Goal: Transaction & Acquisition: Purchase product/service

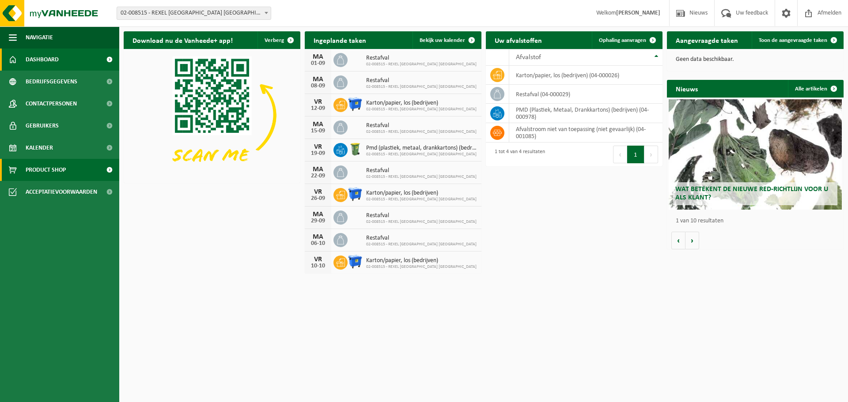
click at [51, 171] on span "Product Shop" at bounding box center [46, 170] width 40 height 22
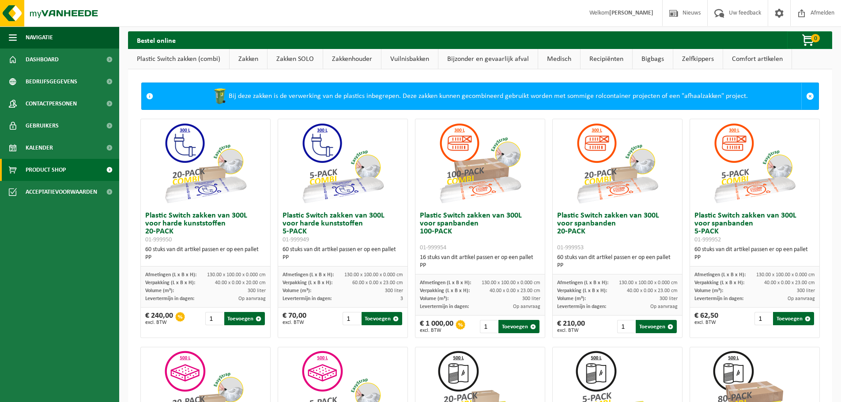
click at [414, 59] on link "Vuilnisbakken" at bounding box center [409, 59] width 57 height 20
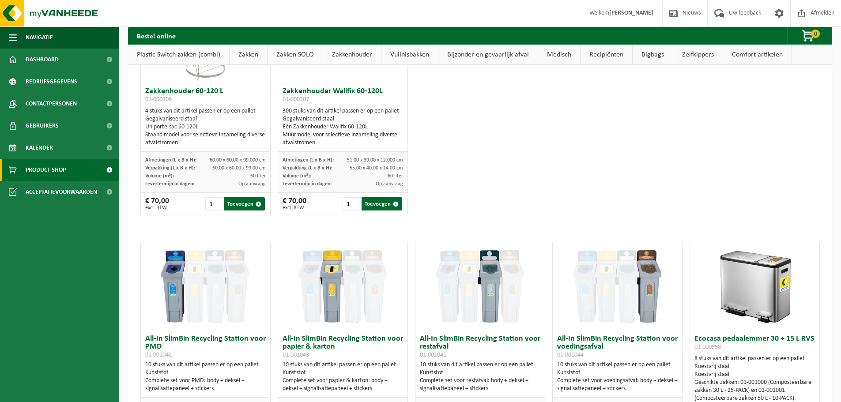
scroll to position [2774, 0]
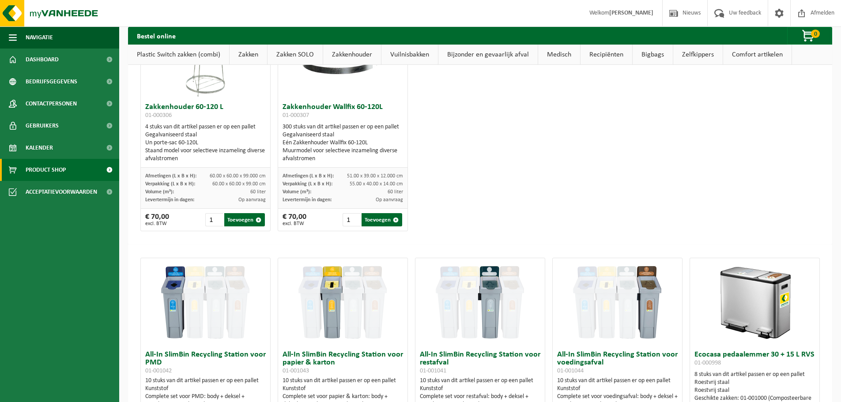
click at [254, 52] on link "Zakken" at bounding box center [249, 55] width 38 height 20
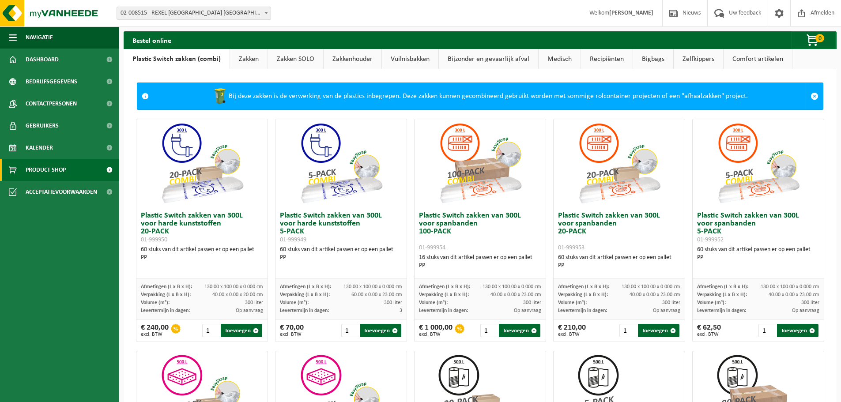
click at [243, 58] on link "Zakken" at bounding box center [249, 59] width 38 height 20
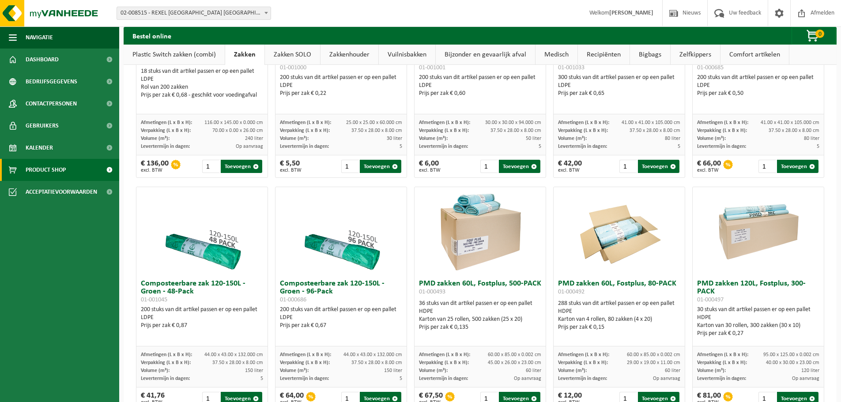
scroll to position [397, 0]
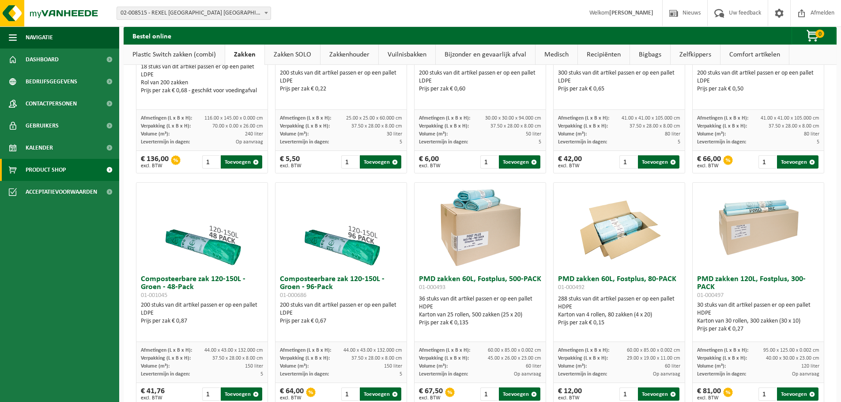
click at [270, 19] on span "02-008515 - REXEL [GEOGRAPHIC_DATA] [GEOGRAPHIC_DATA] - [GEOGRAPHIC_DATA]" at bounding box center [194, 13] width 154 height 12
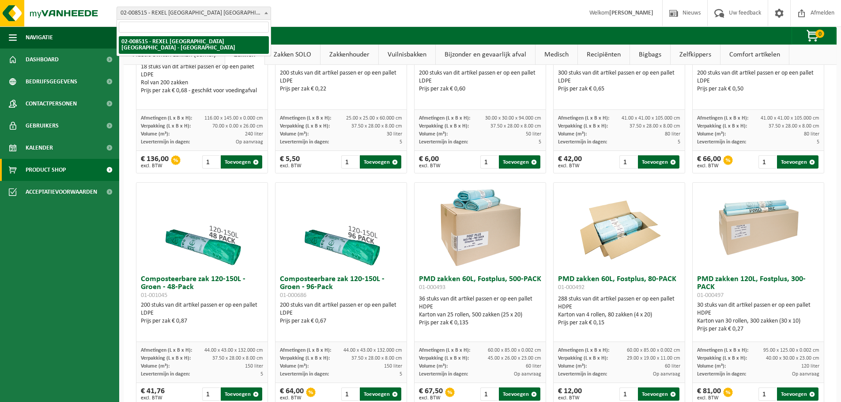
click at [270, 19] on span "02-008515 - REXEL [GEOGRAPHIC_DATA] [GEOGRAPHIC_DATA] - [GEOGRAPHIC_DATA]" at bounding box center [194, 13] width 154 height 12
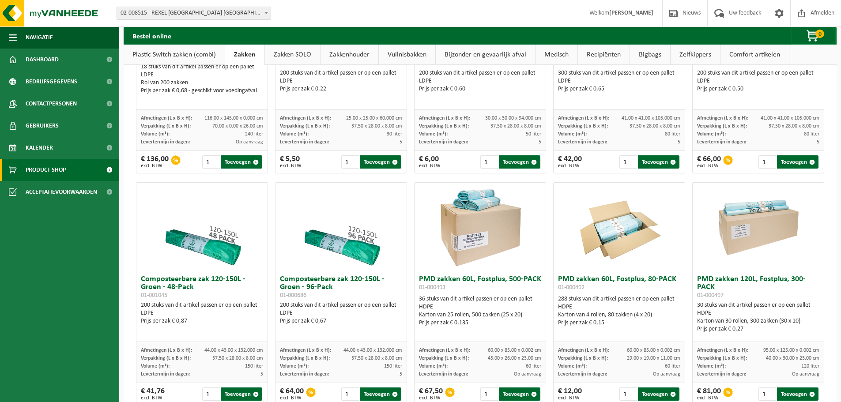
click at [320, 16] on div "Vestiging: 02-008515 - REXEL BELGIUM NV - SINT-MARTENS-LATEM 02-008515 - REXEL …" at bounding box center [420, 13] width 841 height 27
drag, startPoint x: 614, startPoint y: 2, endPoint x: 377, endPoint y: 14, distance: 238.3
click at [377, 14] on div "Vestiging: 02-008515 - REXEL BELGIUM NV - SINT-MARTENS-LATEM 02-008515 - REXEL …" at bounding box center [420, 13] width 841 height 27
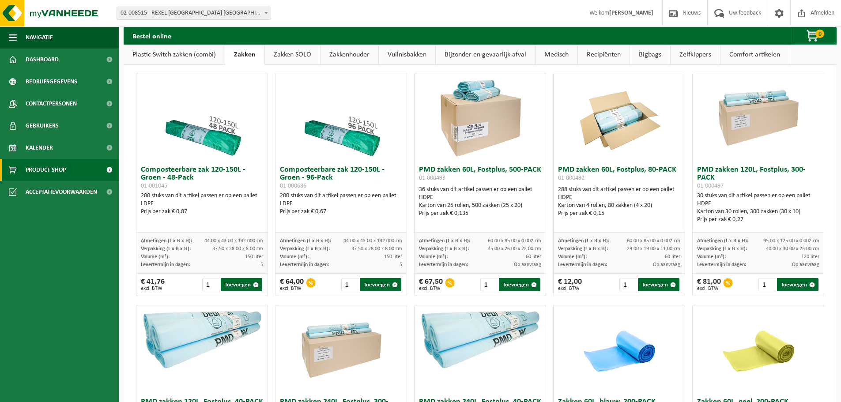
scroll to position [441, 0]
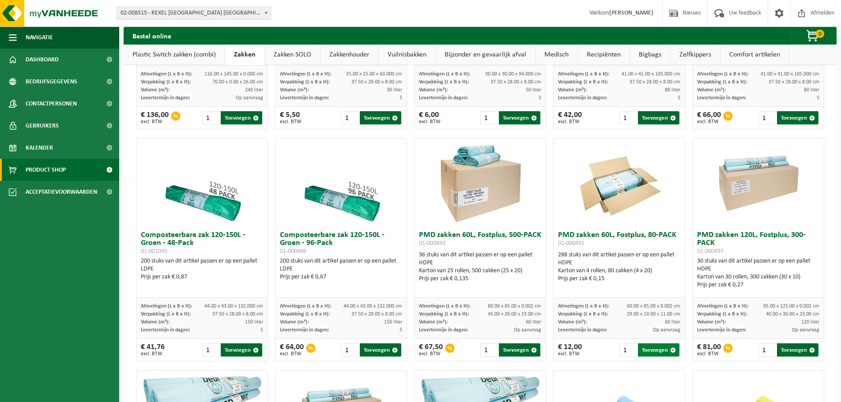
click at [659, 352] on button "Toevoegen" at bounding box center [658, 349] width 41 height 13
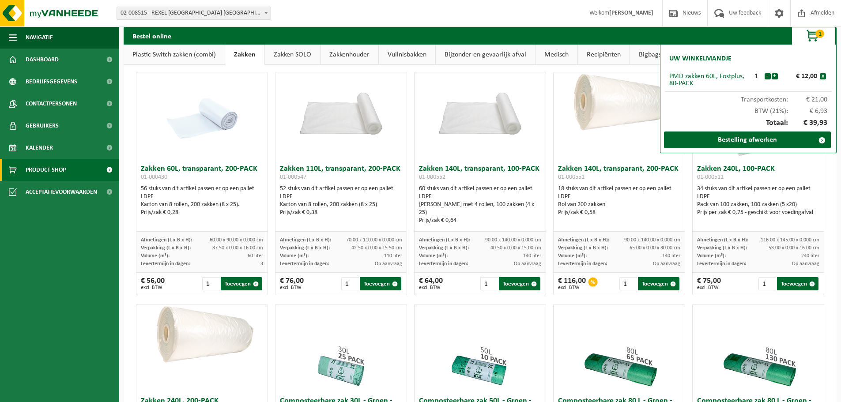
scroll to position [0, 0]
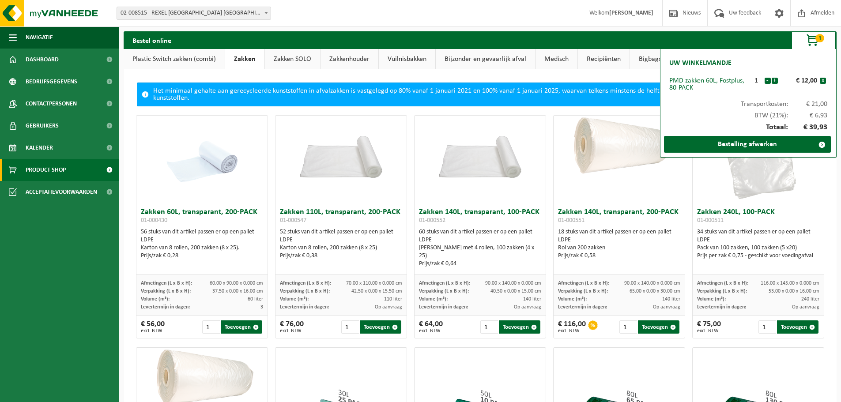
click at [154, 61] on link "Plastic Switch zakken (combi)" at bounding box center [174, 59] width 101 height 20
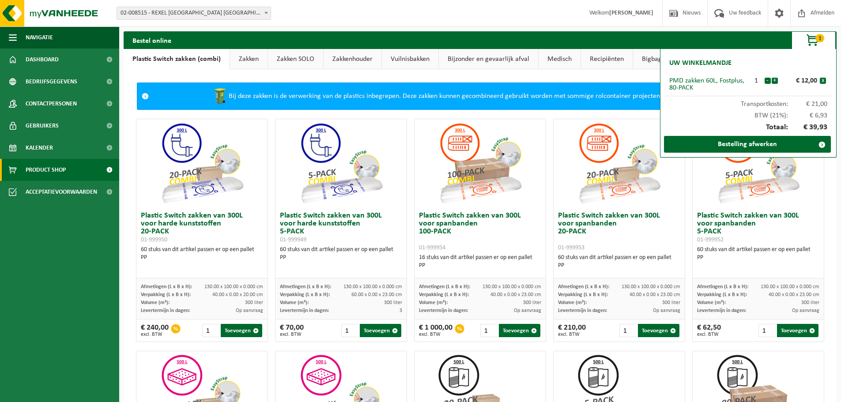
click at [811, 38] on span "button" at bounding box center [813, 41] width 44 height 18
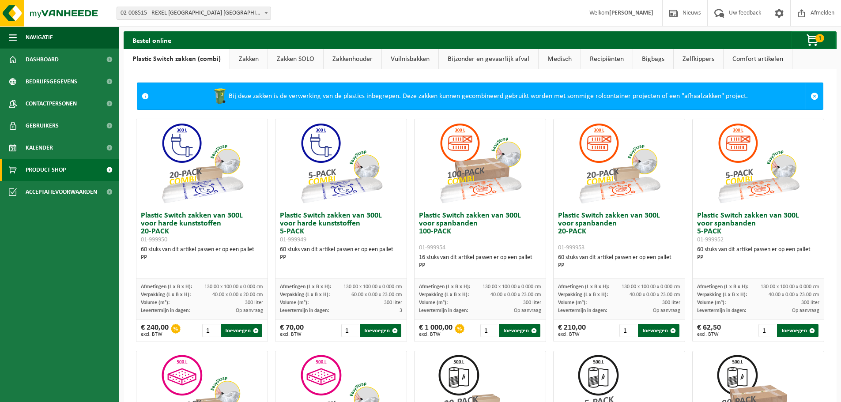
click at [251, 60] on link "Zakken" at bounding box center [249, 59] width 38 height 20
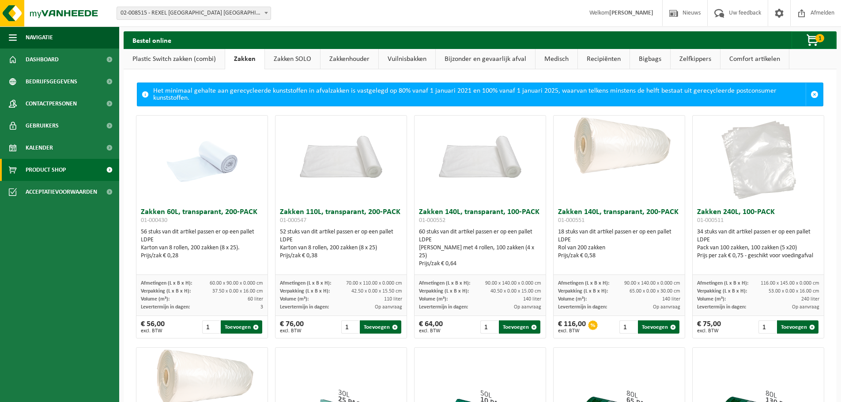
click at [293, 60] on link "Zakken SOLO" at bounding box center [292, 59] width 55 height 20
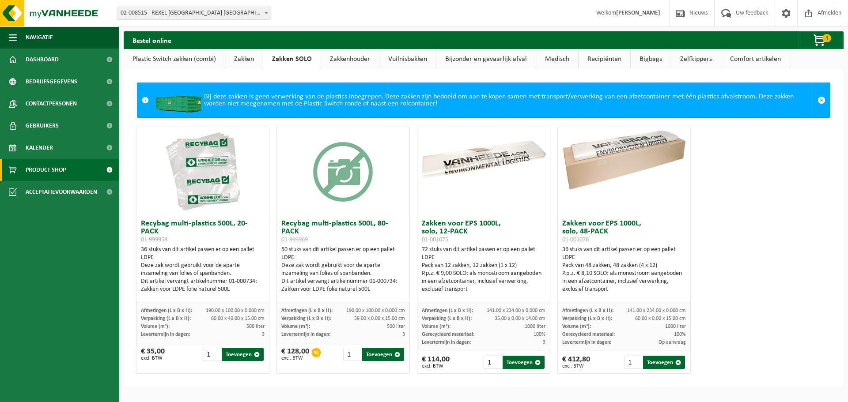
click at [329, 55] on link "Zakkenhouder" at bounding box center [350, 59] width 58 height 20
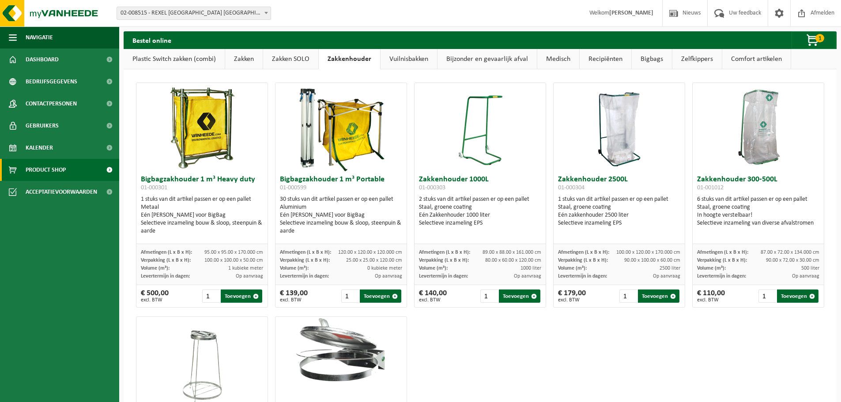
click at [403, 57] on link "Vuilnisbakken" at bounding box center [409, 59] width 57 height 20
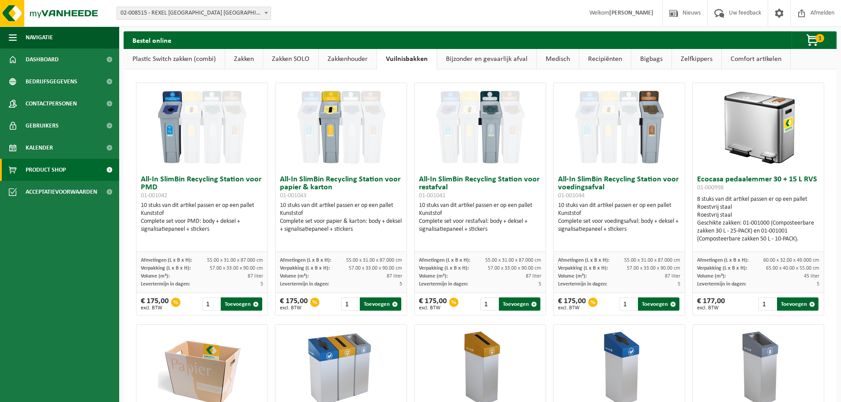
click at [496, 62] on link "Bijzonder en gevaarlijk afval" at bounding box center [486, 59] width 99 height 20
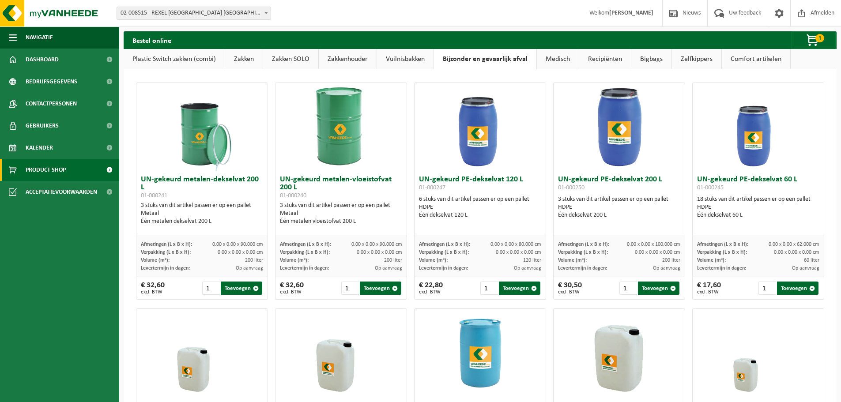
click at [572, 61] on link "Medisch" at bounding box center [558, 59] width 42 height 20
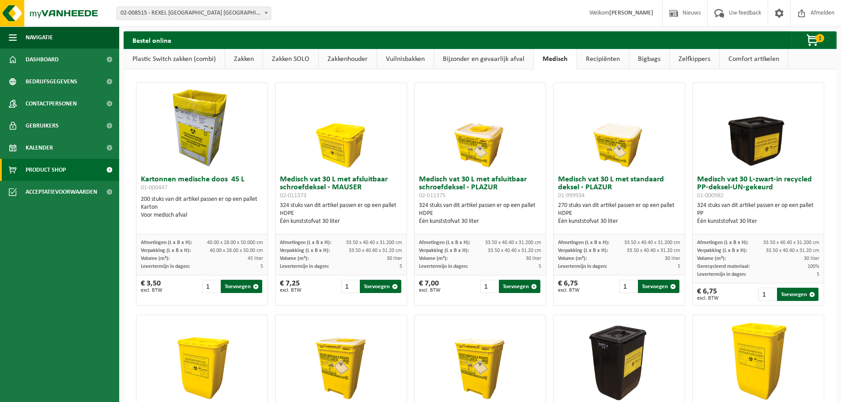
click at [599, 62] on link "Recipiënten" at bounding box center [603, 59] width 52 height 20
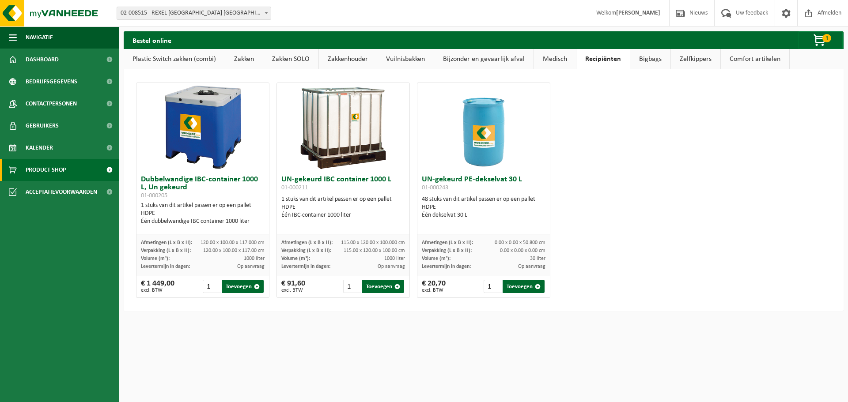
click at [653, 64] on link "Bigbags" at bounding box center [650, 59] width 40 height 20
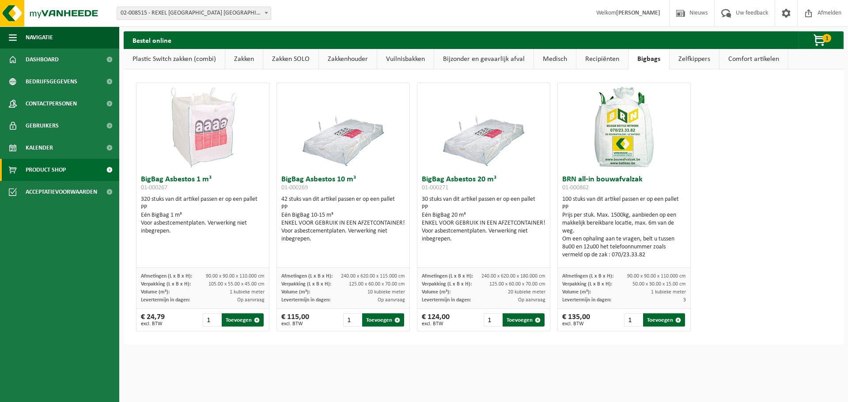
click at [695, 67] on link "Zelfkippers" at bounding box center [693, 59] width 49 height 20
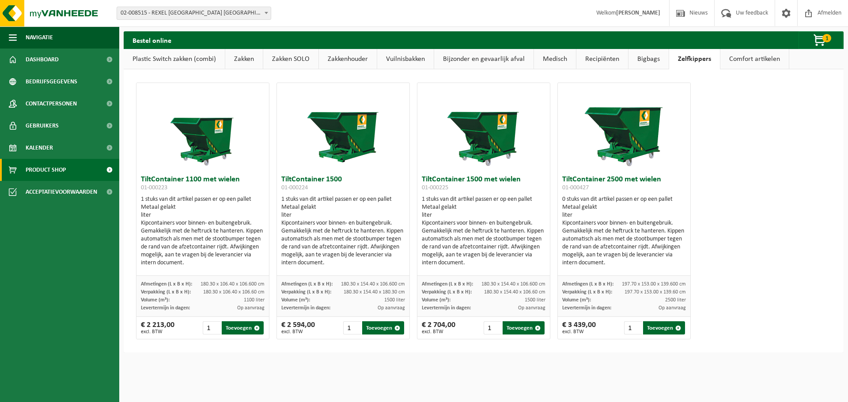
click at [741, 64] on link "Comfort artikelen" at bounding box center [754, 59] width 68 height 20
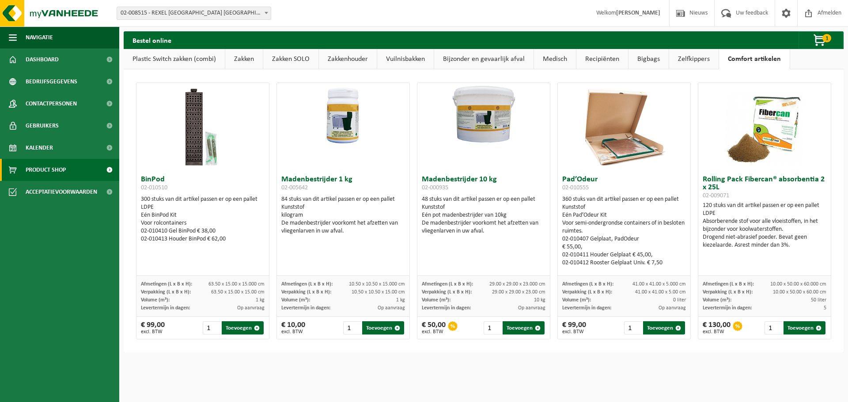
click at [161, 57] on link "Plastic Switch zakken (combi)" at bounding box center [174, 59] width 101 height 20
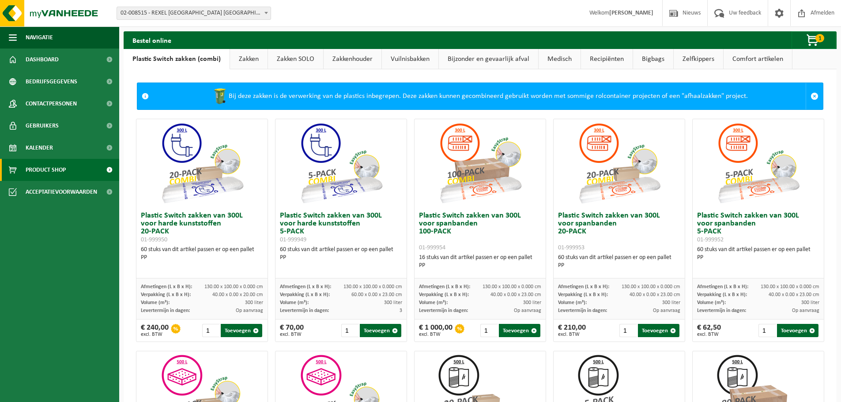
click at [254, 64] on link "Zakken" at bounding box center [249, 59] width 38 height 20
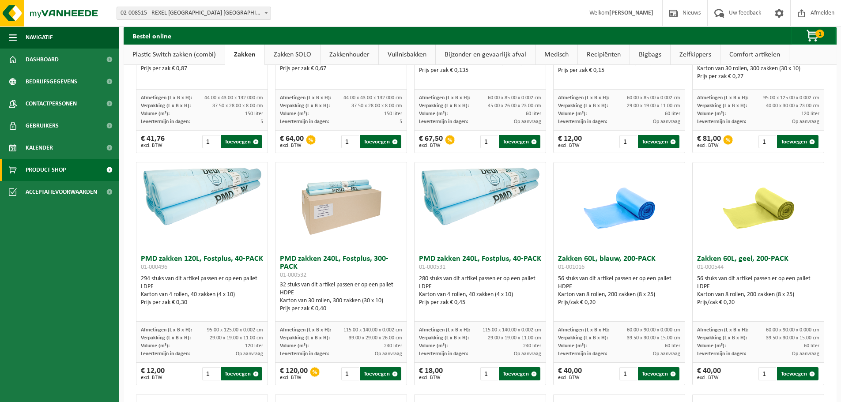
scroll to position [618, 0]
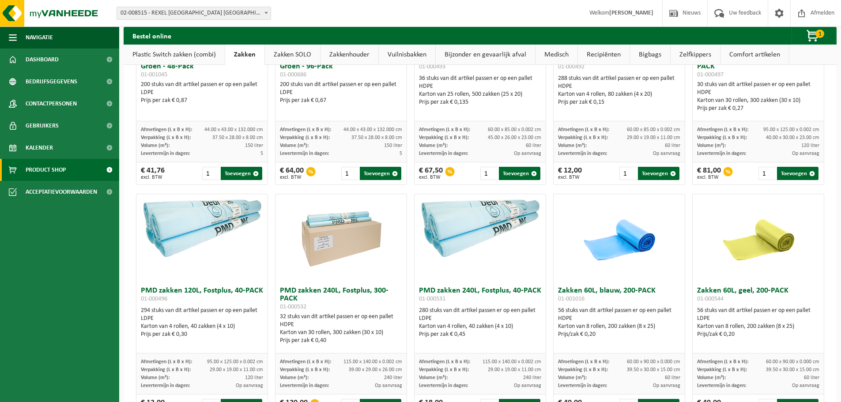
click at [289, 57] on link "Zakken SOLO" at bounding box center [292, 55] width 55 height 20
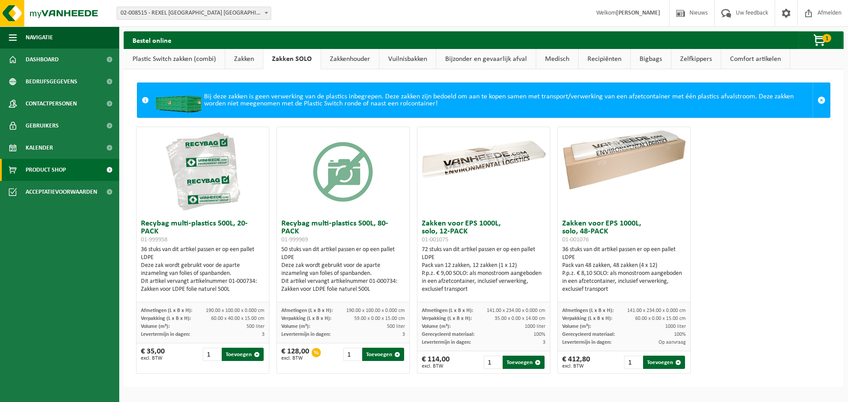
click at [323, 61] on link "Zakkenhouder" at bounding box center [350, 59] width 58 height 20
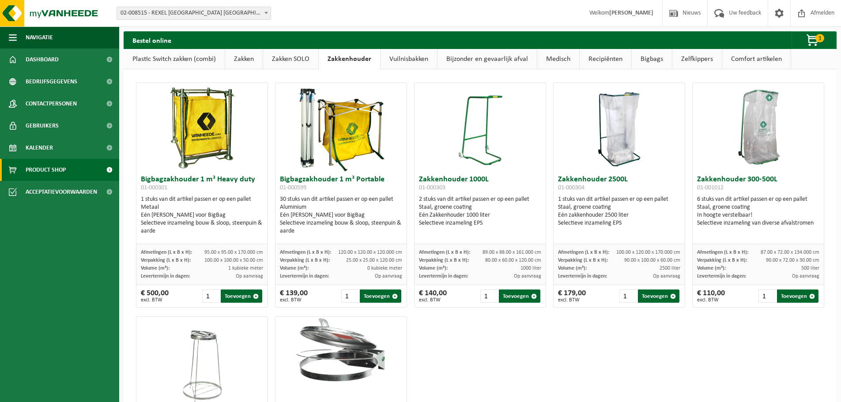
click at [287, 58] on link "Zakken SOLO" at bounding box center [290, 59] width 55 height 20
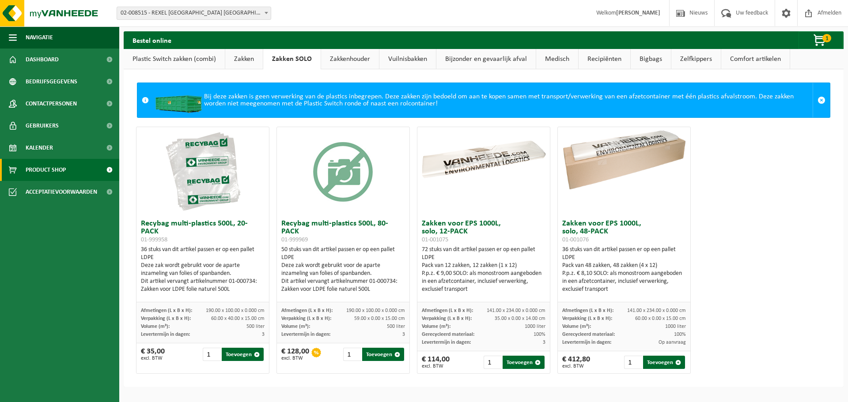
click at [246, 63] on link "Zakken" at bounding box center [244, 59] width 38 height 20
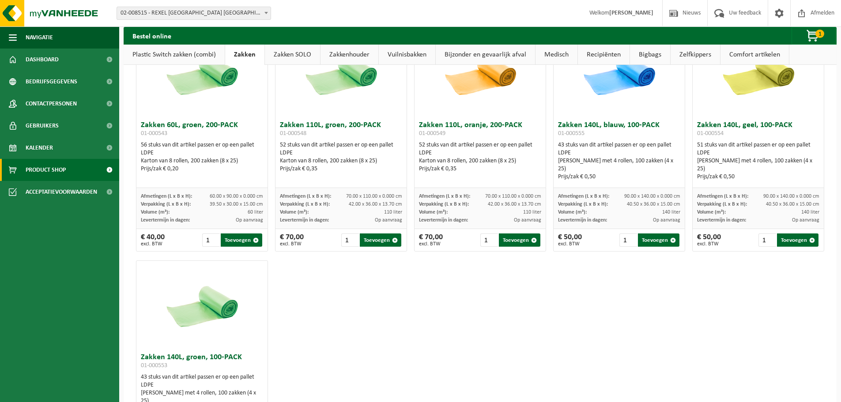
scroll to position [1104, 0]
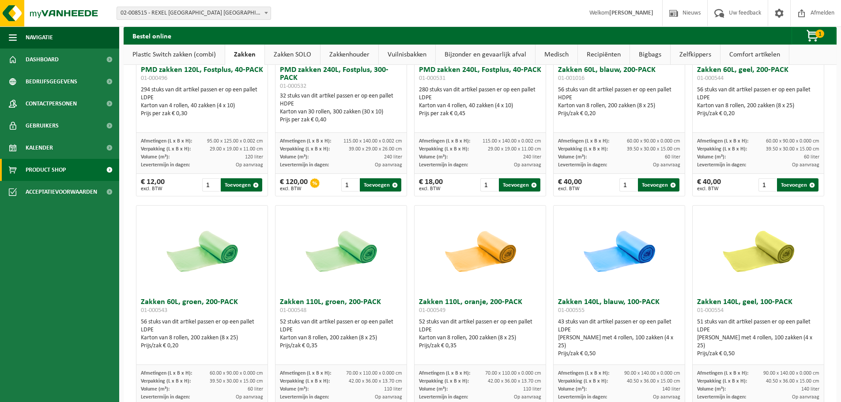
click at [185, 53] on link "Plastic Switch zakken (combi)" at bounding box center [174, 55] width 101 height 20
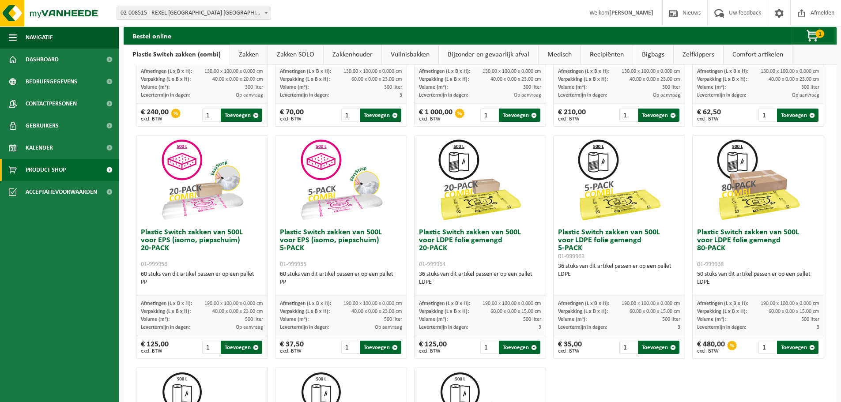
scroll to position [221, 0]
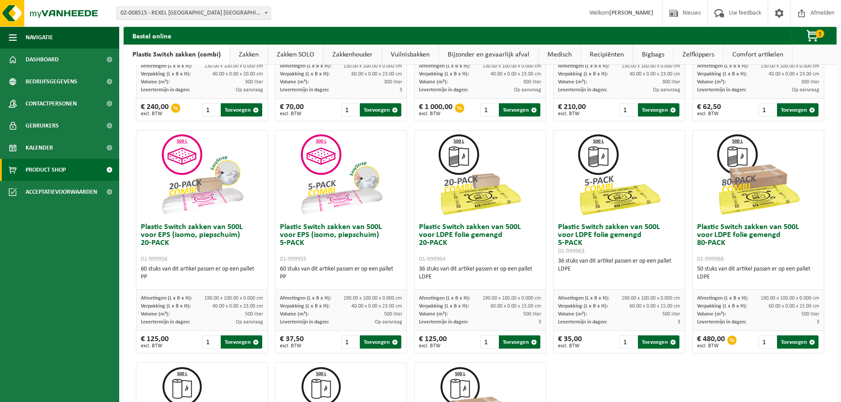
click at [497, 254] on h3 "Plastic Switch zakken van 500L voor LDPE folie gemengd 20-PACK 01-999964" at bounding box center [480, 243] width 122 height 40
click at [520, 340] on button "Toevoegen" at bounding box center [519, 341] width 41 height 13
click at [810, 34] on span "button" at bounding box center [813, 36] width 44 height 18
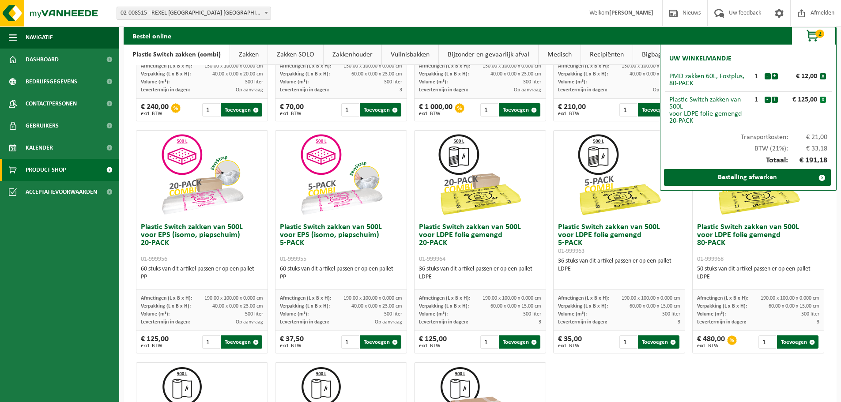
click at [823, 99] on button "x" at bounding box center [823, 100] width 6 height 6
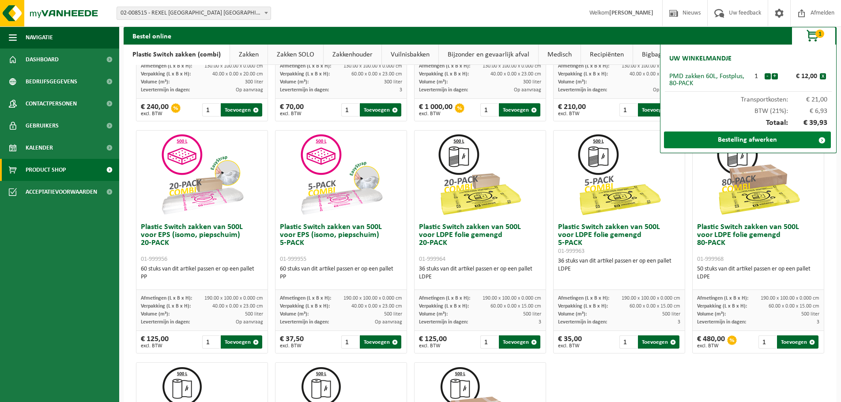
click at [754, 142] on link "Bestelling afwerken" at bounding box center [747, 140] width 167 height 17
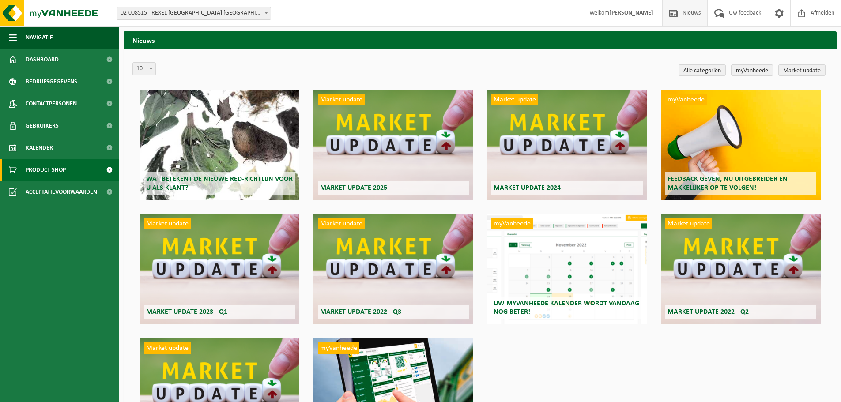
click at [49, 170] on span "Product Shop" at bounding box center [46, 170] width 40 height 22
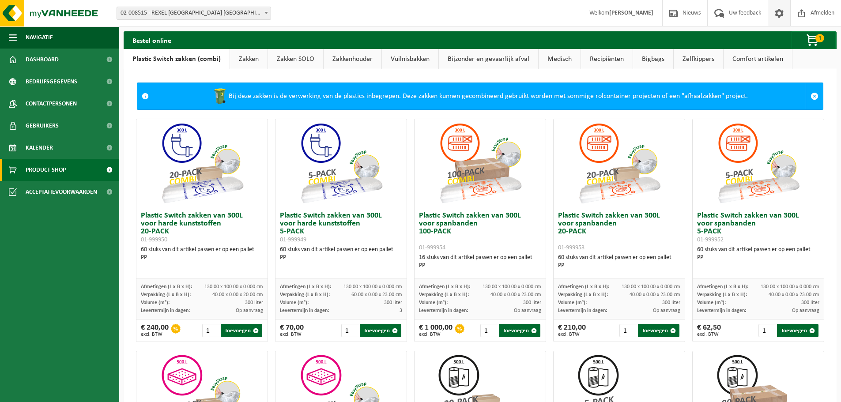
click at [776, 14] on span at bounding box center [779, 13] width 13 height 26
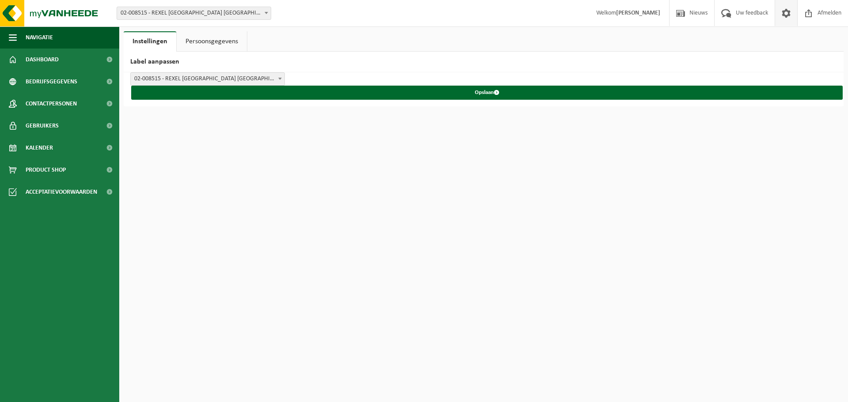
click at [281, 78] on b at bounding box center [280, 79] width 4 height 2
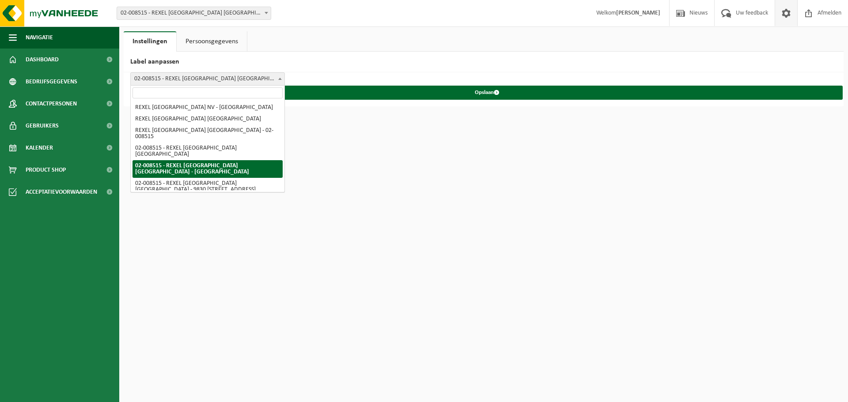
click at [281, 78] on b at bounding box center [280, 79] width 4 height 2
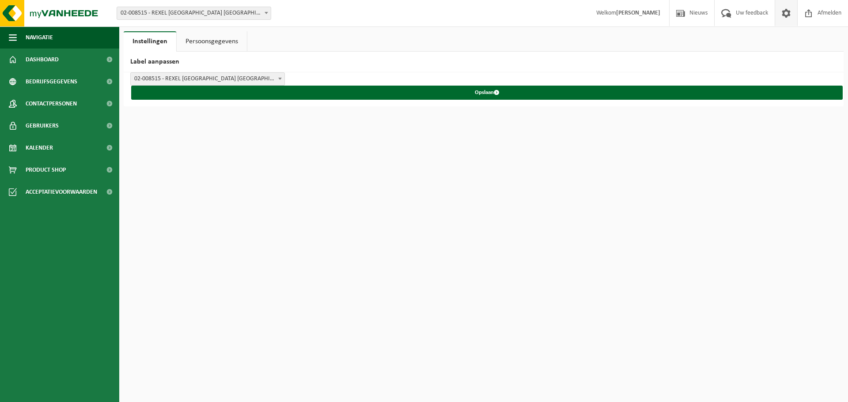
click at [230, 39] on link "Persoonsgegevens" at bounding box center [212, 41] width 70 height 20
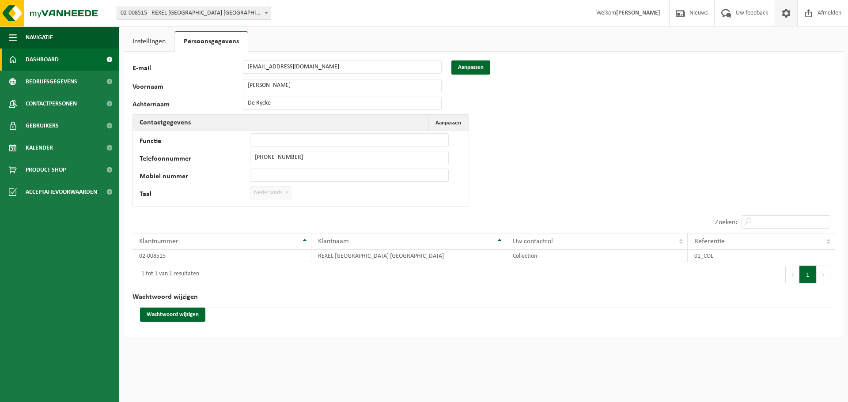
click at [79, 55] on link "Dashboard" at bounding box center [59, 60] width 119 height 22
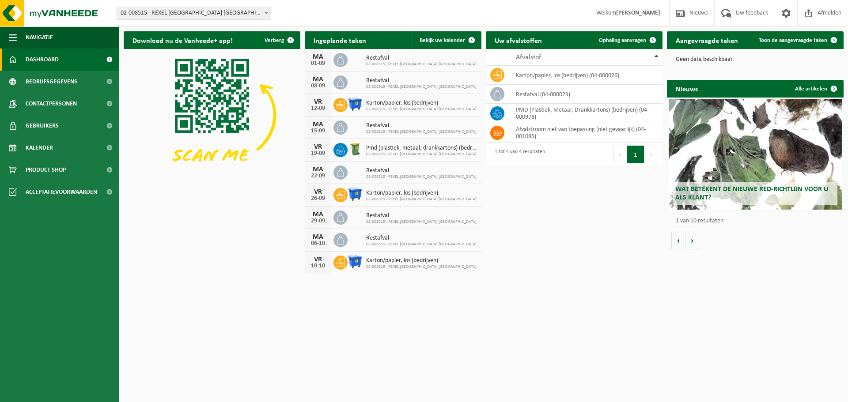
click at [374, 149] on span "Pmd (plastiek, metaal, drankkartons) (bedrijven)" at bounding box center [421, 148] width 111 height 7
click at [352, 149] on img at bounding box center [354, 149] width 15 height 15
click at [339, 147] on icon at bounding box center [340, 150] width 9 height 9
click at [322, 147] on div "VR" at bounding box center [318, 146] width 18 height 7
click at [551, 112] on td "PMD (Plastiek, Metaal, Drankkartons) (bedrijven) (04-000978)" at bounding box center [585, 113] width 153 height 19
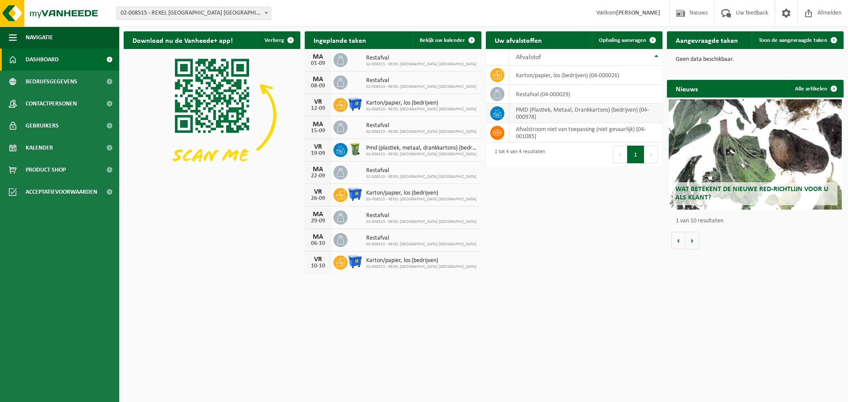
click at [529, 117] on td "PMD (Plastiek, Metaal, Drankkartons) (bedrijven) (04-000978)" at bounding box center [585, 113] width 153 height 19
click at [499, 111] on icon at bounding box center [497, 113] width 9 height 9
click at [645, 43] on span at bounding box center [653, 40] width 18 height 18
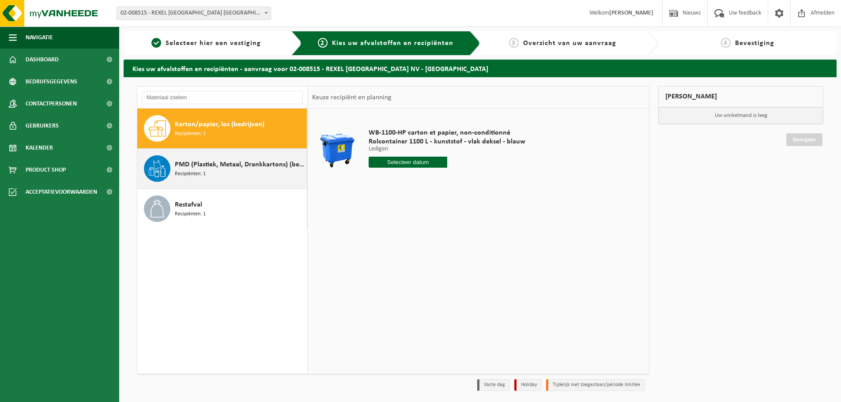
click at [229, 173] on div "PMD (Plastiek, Metaal, Drankkartons) (bedrijven) Recipiënten: 1" at bounding box center [240, 168] width 130 height 26
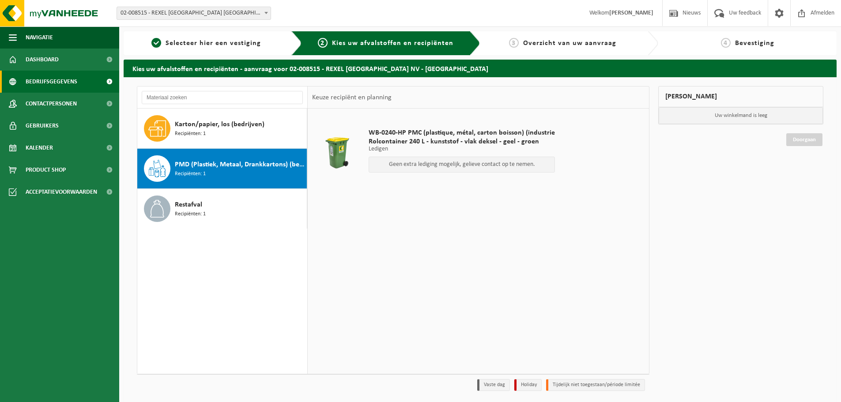
click at [75, 88] on span "Bedrijfsgegevens" at bounding box center [52, 82] width 52 height 22
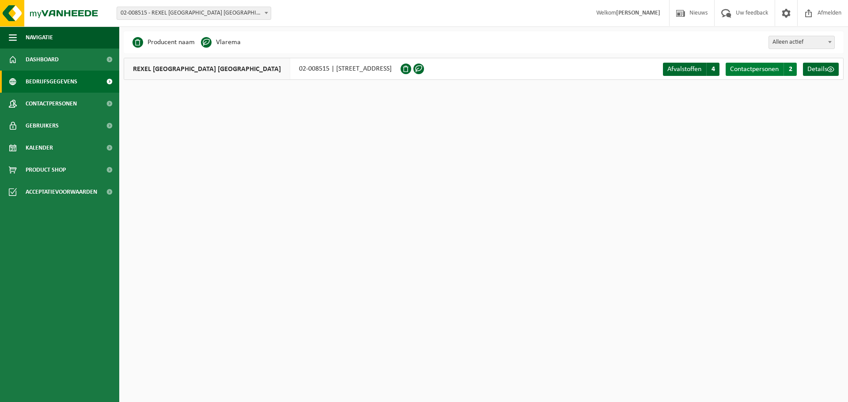
click at [761, 69] on span "Contactpersonen" at bounding box center [754, 69] width 49 height 7
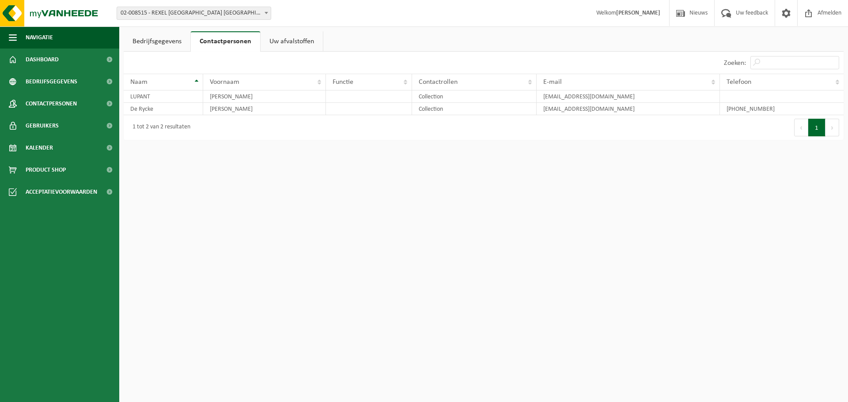
click at [287, 41] on link "Uw afvalstoffen" at bounding box center [291, 41] width 62 height 20
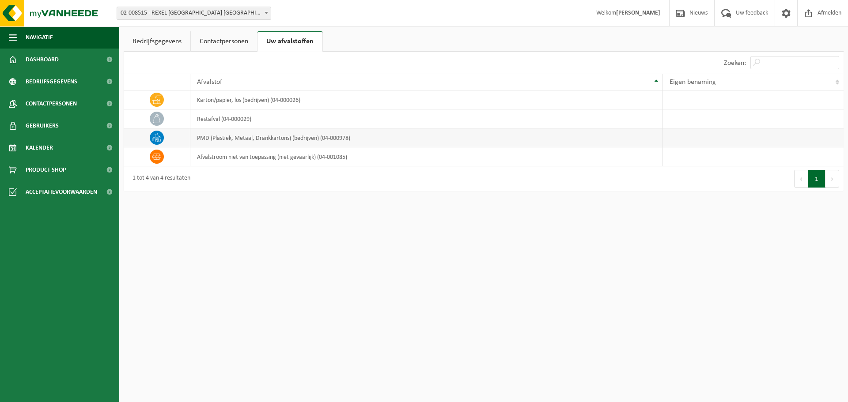
click at [236, 136] on td "PMD (Plastiek, Metaal, Drankkartons) (bedrijven) (04-000978)" at bounding box center [426, 137] width 473 height 19
click at [155, 136] on icon at bounding box center [156, 137] width 9 height 9
click at [265, 136] on td "PMD (Plastiek, Metaal, Drankkartons) (bedrijven) (04-000978)" at bounding box center [426, 137] width 473 height 19
click at [172, 31] on link "Bedrijfsgegevens" at bounding box center [157, 41] width 67 height 20
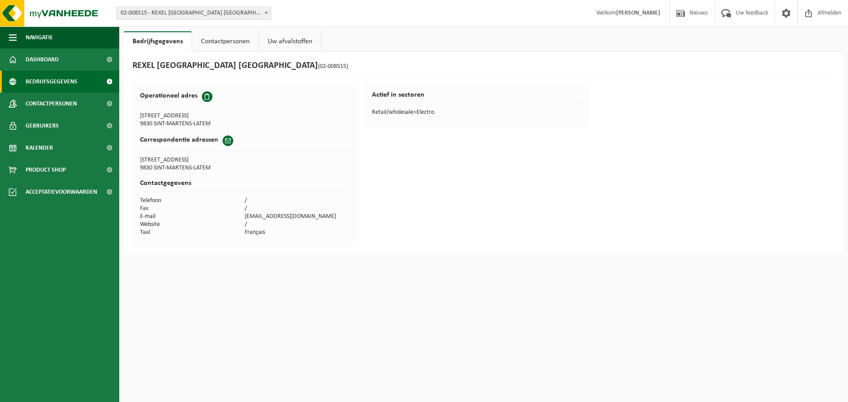
click at [69, 82] on span "Bedrijfsgegevens" at bounding box center [52, 82] width 52 height 22
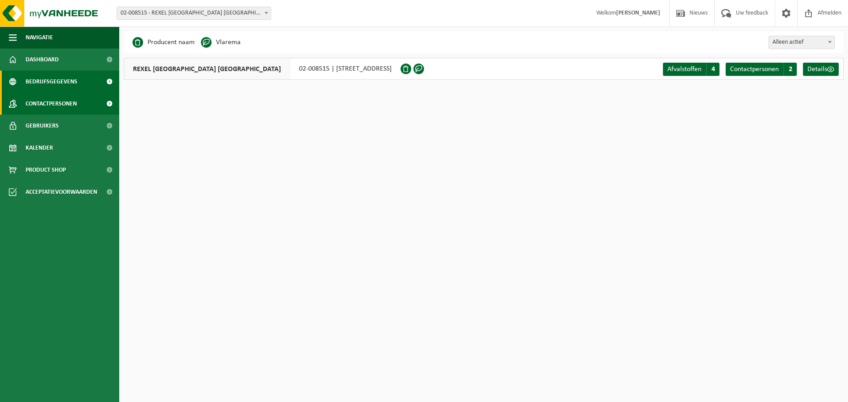
click at [74, 100] on span "Contactpersonen" at bounding box center [51, 104] width 51 height 22
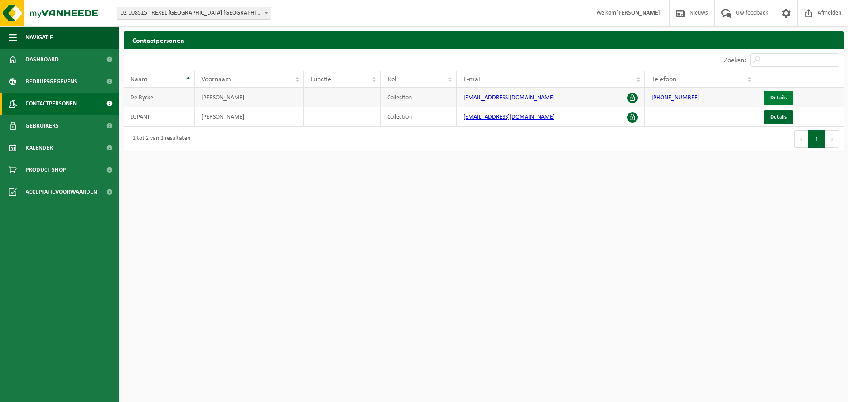
click at [773, 98] on span "Details" at bounding box center [778, 98] width 16 height 6
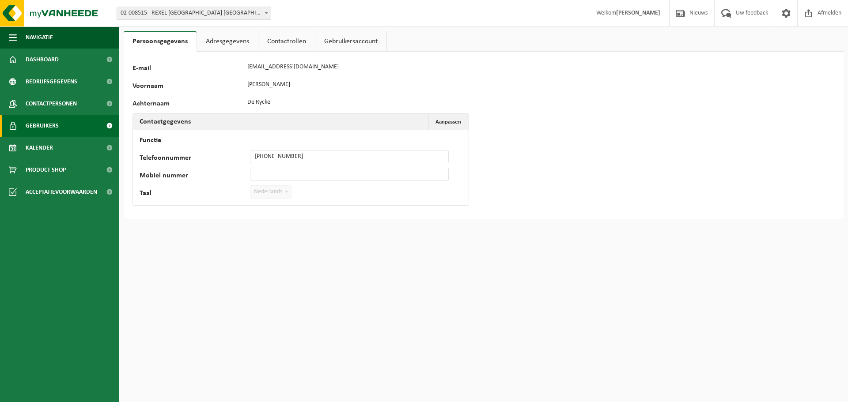
click at [39, 117] on span "Gebruikers" at bounding box center [42, 126] width 33 height 22
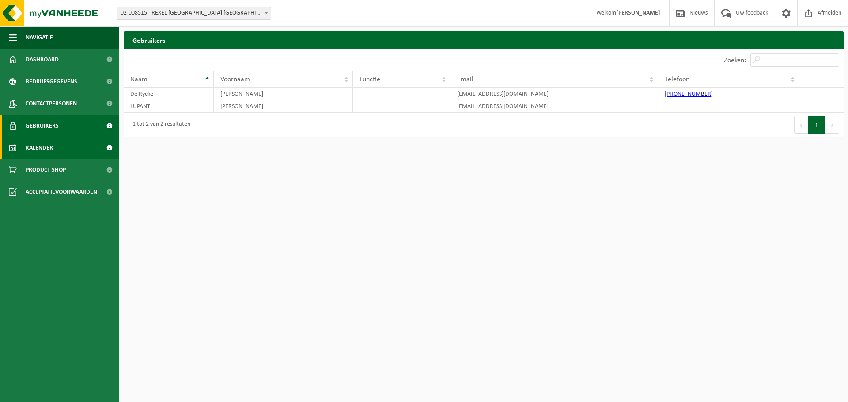
click at [44, 142] on span "Kalender" at bounding box center [39, 148] width 27 height 22
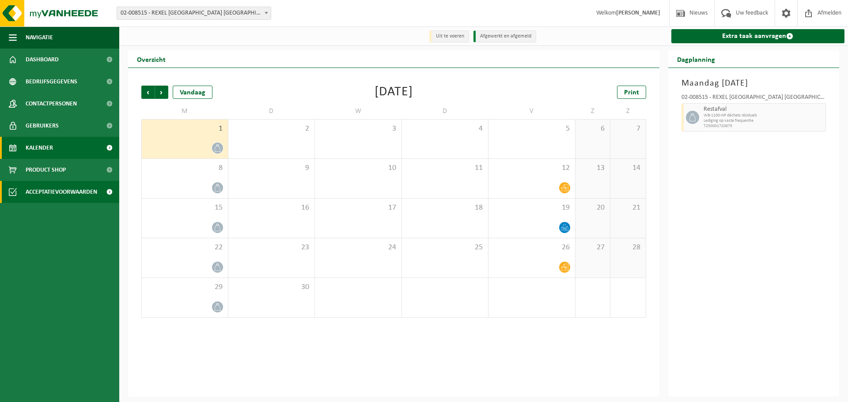
click at [61, 187] on span "Acceptatievoorwaarden" at bounding box center [62, 192] width 72 height 22
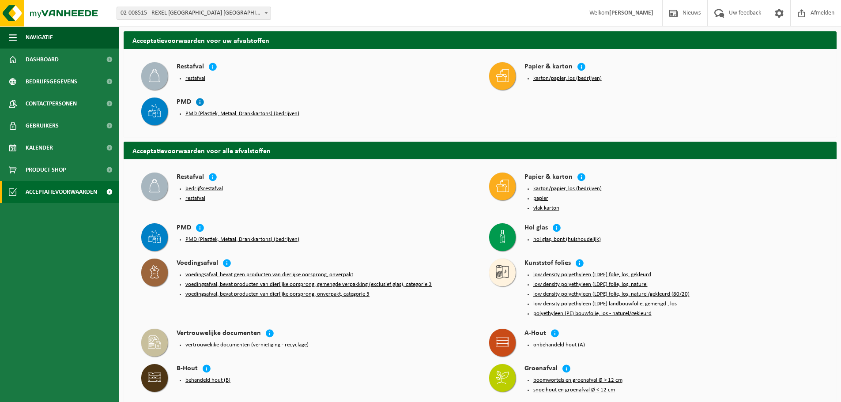
click at [200, 104] on icon at bounding box center [200, 102] width 9 height 9
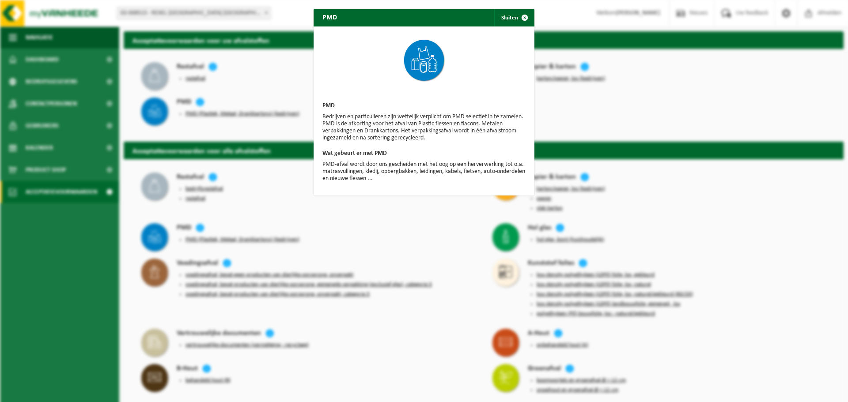
click at [211, 104] on div "PMD Sluiten PMD Bedrijven en particulieren zijn wettelijk verplicht om PMD sele…" at bounding box center [424, 201] width 848 height 402
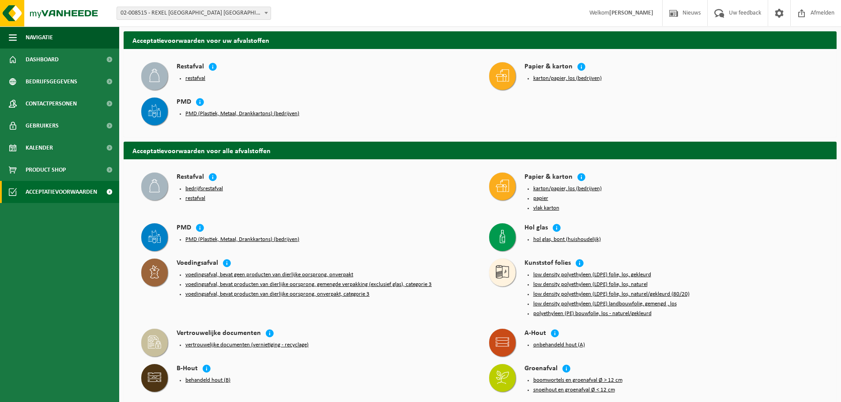
click at [187, 113] on button "PMD (Plastiek, Metaal, Drankkartons) (bedrijven)" at bounding box center [242, 113] width 114 height 7
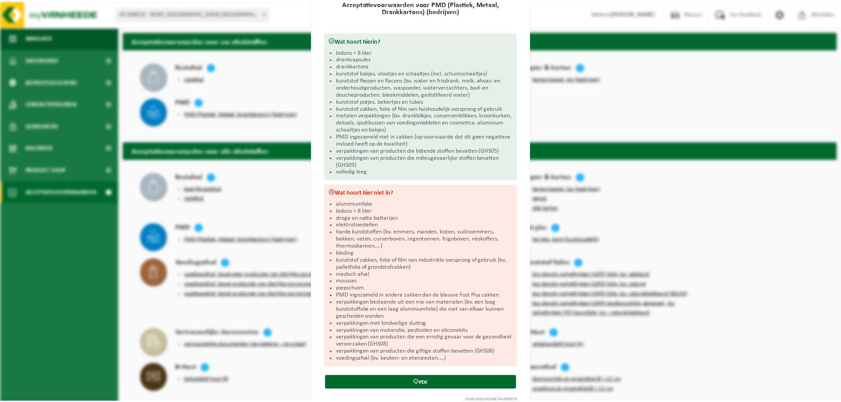
scroll to position [102, 0]
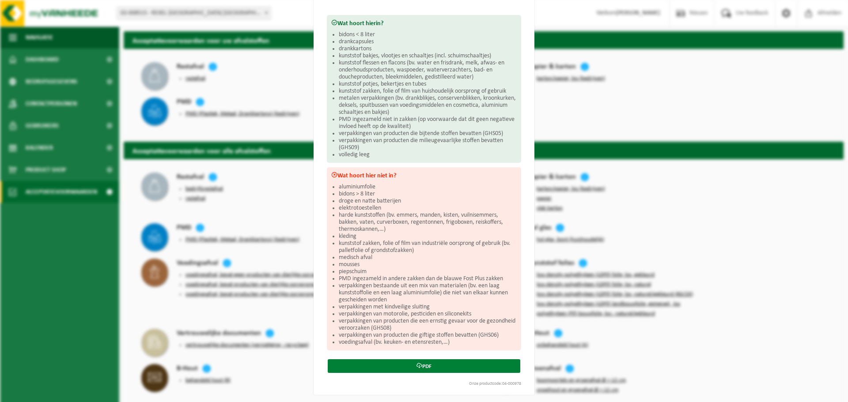
click at [421, 366] on link "PDF" at bounding box center [424, 366] width 192 height 14
click at [542, 29] on div "PMD (Plastiek, Metaal, Drankkartons) (bedrijven) Sluiten Acceptatievoorwaarden …" at bounding box center [424, 201] width 848 height 402
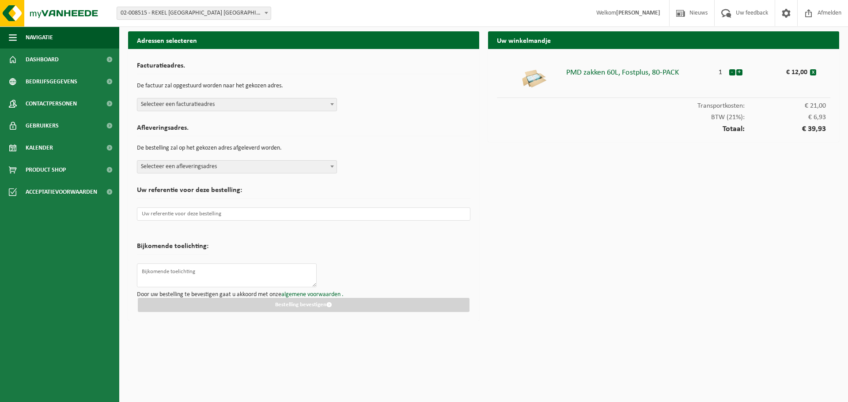
click at [298, 104] on span "Selecteer een facturatieadres" at bounding box center [236, 104] width 199 height 12
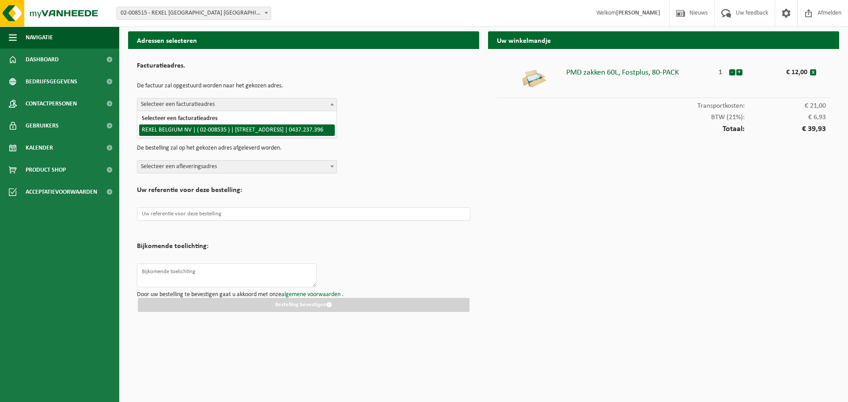
select select "1343"
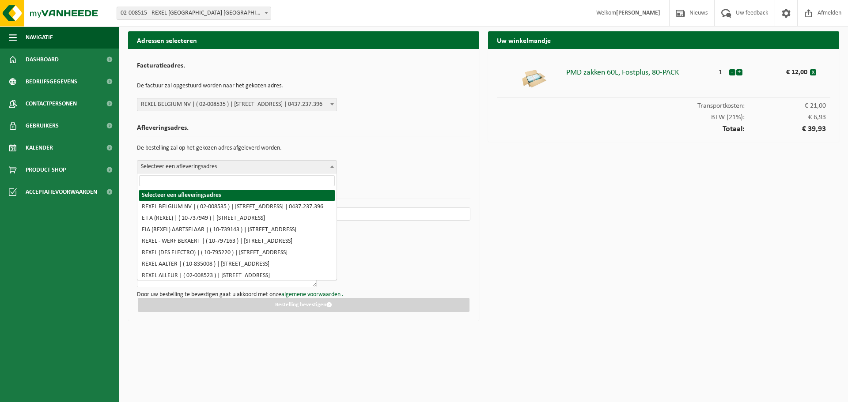
click at [265, 168] on span "Selecteer een afleveringsadres" at bounding box center [236, 167] width 199 height 12
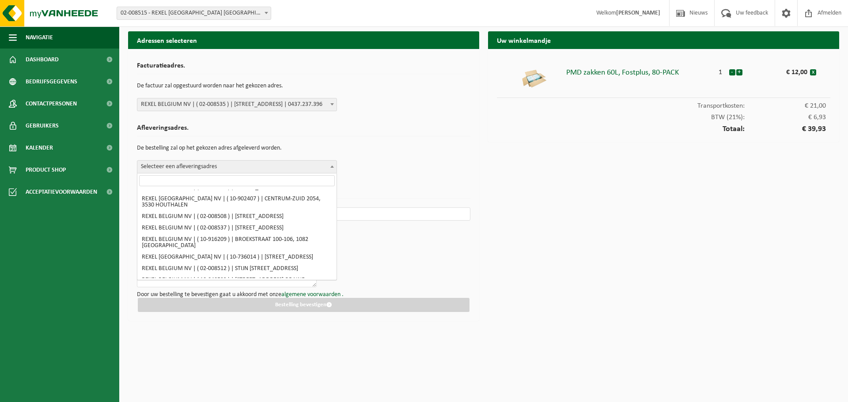
scroll to position [353, 0]
select select "1323"
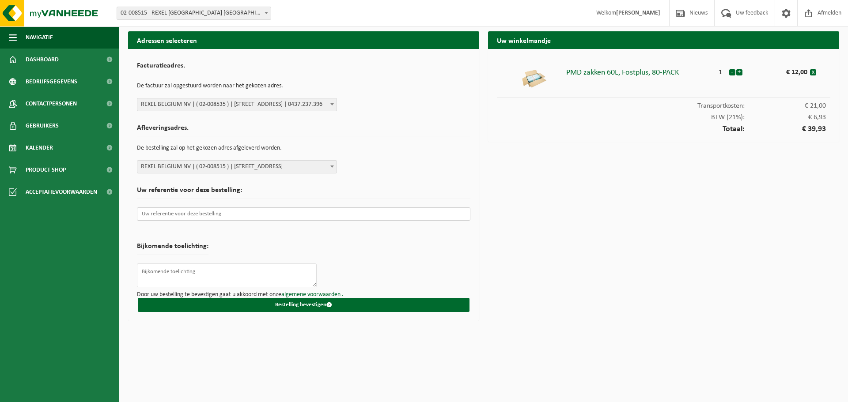
click at [259, 211] on input "text" at bounding box center [303, 213] width 333 height 13
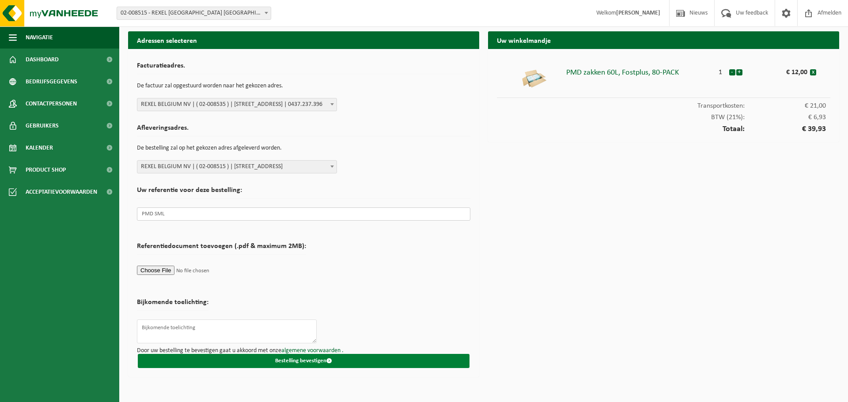
type input "PMD SML"
click at [303, 361] on button "Bestelling bevestigen" at bounding box center [304, 361] width 332 height 14
